Goal: Transaction & Acquisition: Register for event/course

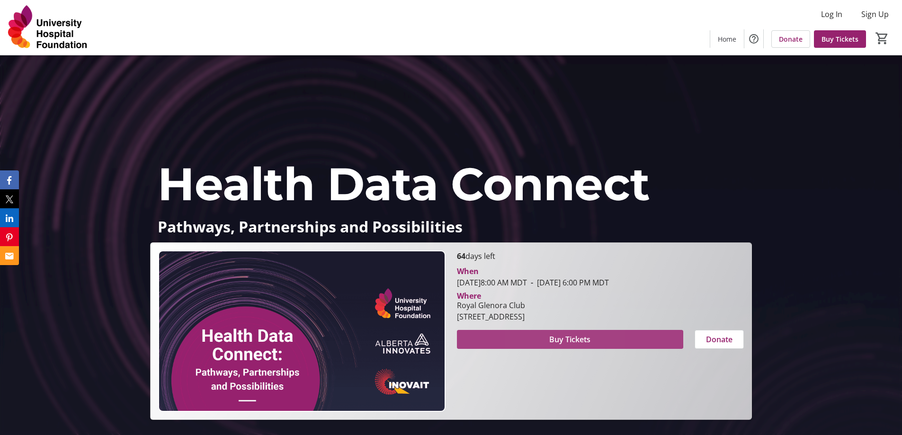
click at [533, 338] on span at bounding box center [570, 339] width 226 height 23
click at [446, 284] on div at bounding box center [301, 330] width 298 height 161
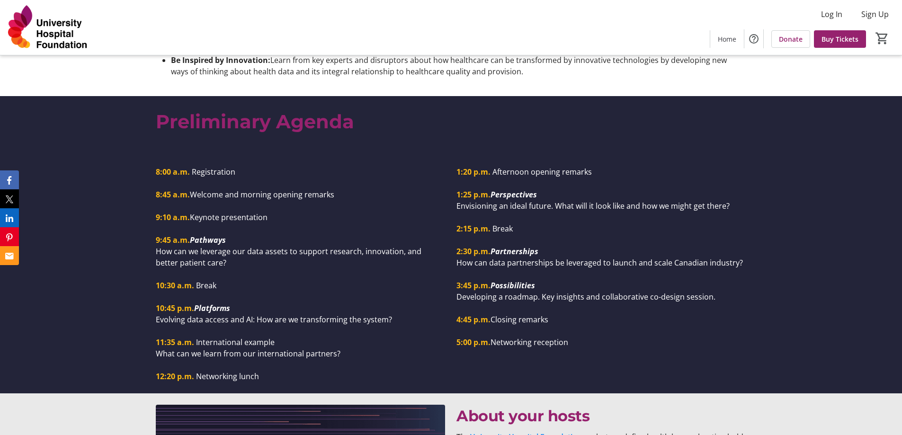
scroll to position [702, 0]
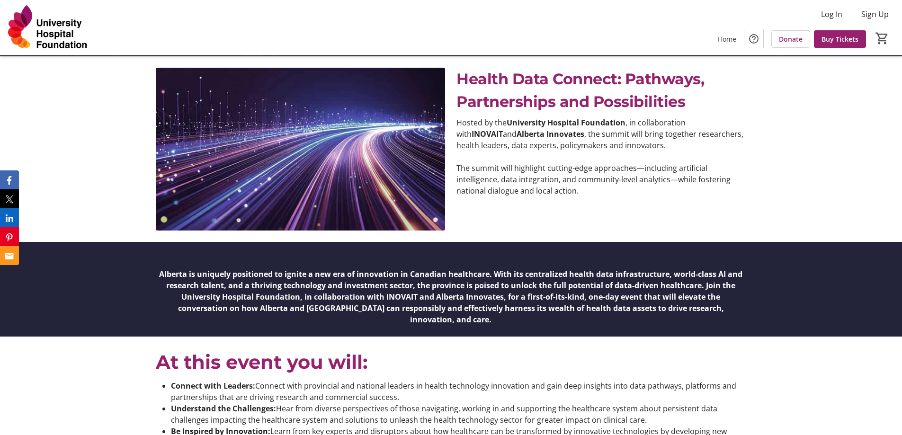
scroll to position [284, 0]
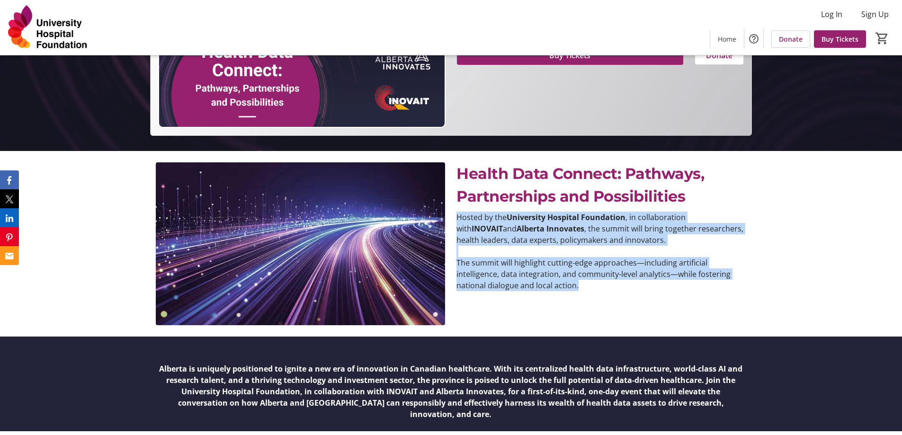
drag, startPoint x: 457, startPoint y: 217, endPoint x: 579, endPoint y: 288, distance: 141.9
click at [579, 288] on div "Hosted by the University Hospital Foundation , in collaboration with INOVAIT an…" at bounding box center [600, 252] width 289 height 80
copy div "Hosted by the University Hospital Foundation , in collaboration with INOVAIT an…"
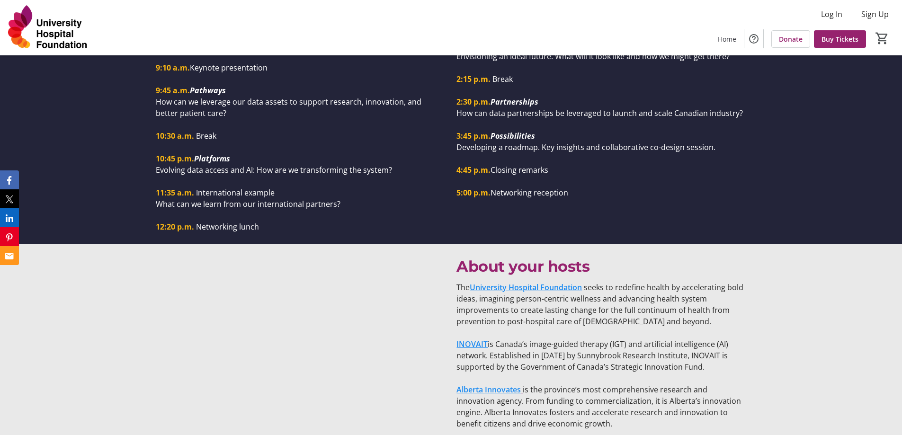
scroll to position [1034, 0]
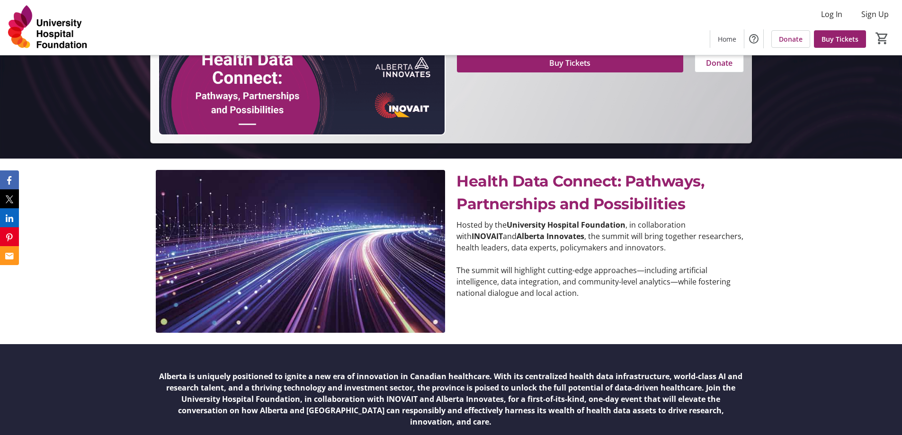
scroll to position [134, 0]
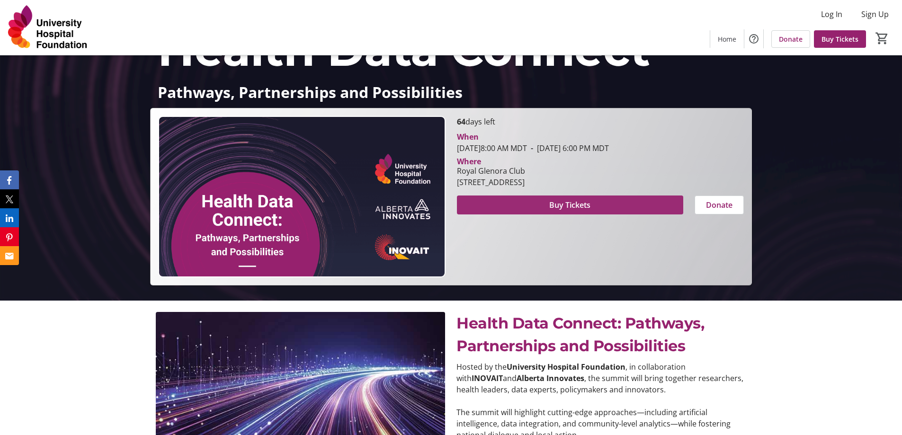
click at [520, 206] on span at bounding box center [570, 205] width 226 height 23
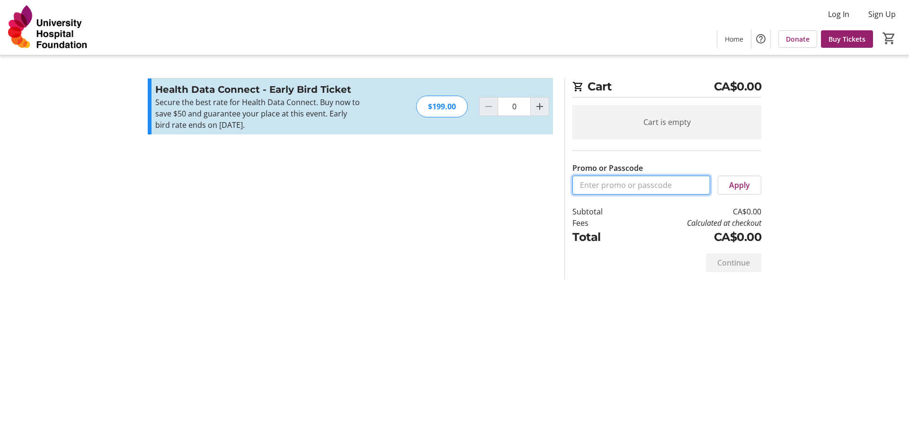
click at [613, 187] on input "Promo or Passcode" at bounding box center [641, 185] width 138 height 19
